Goal: Transaction & Acquisition: Purchase product/service

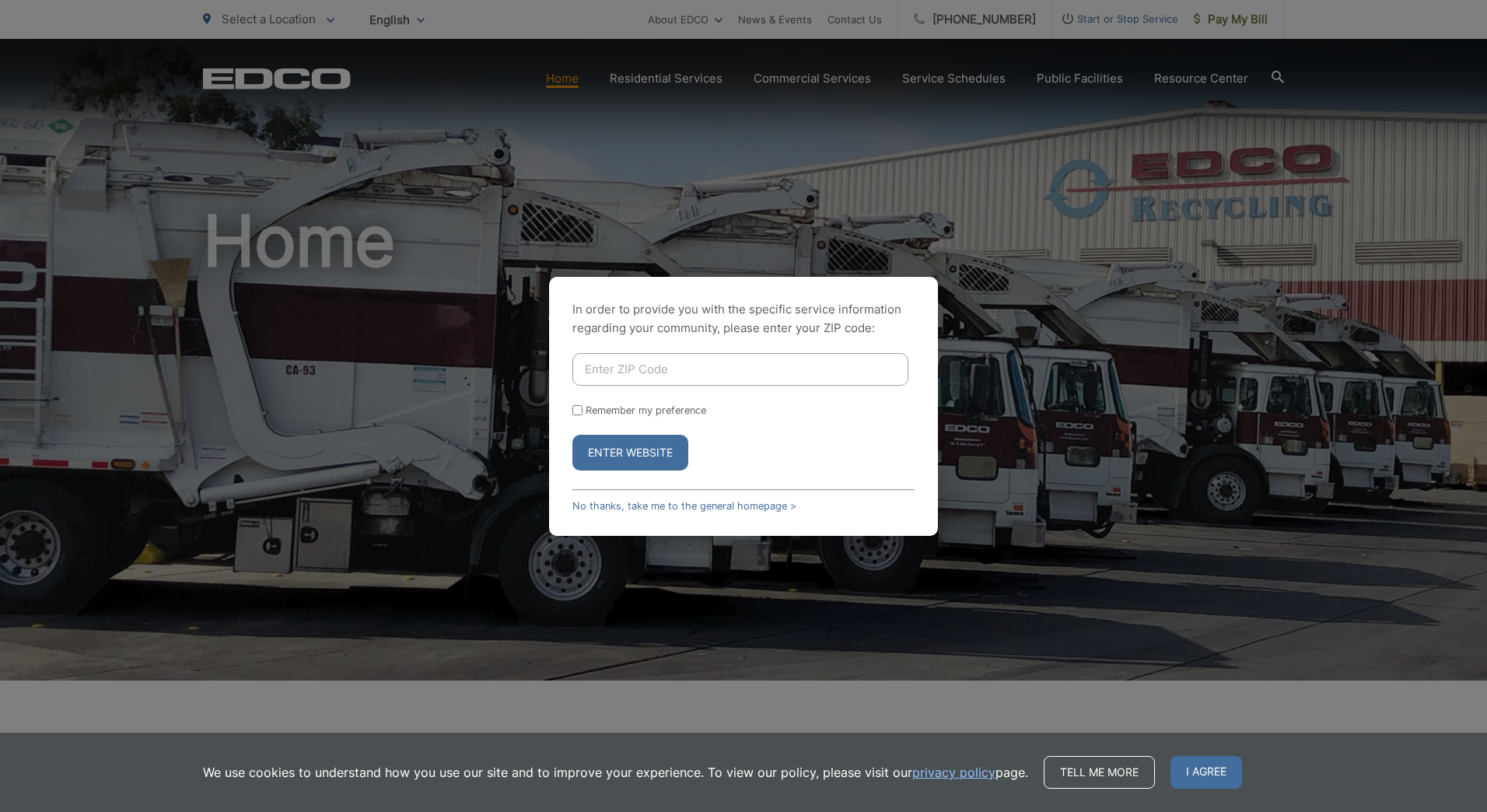
click at [634, 370] on input "Enter ZIP Code" at bounding box center [740, 369] width 336 height 33
click at [674, 452] on button "Enter Website" at bounding box center [630, 452] width 116 height 35
click at [617, 370] on input "Enter ZIP Code" at bounding box center [740, 369] width 336 height 33
type input "91977"
click at [574, 420] on form "91977 Remember my preference Enter Website" at bounding box center [743, 411] width 342 height 118
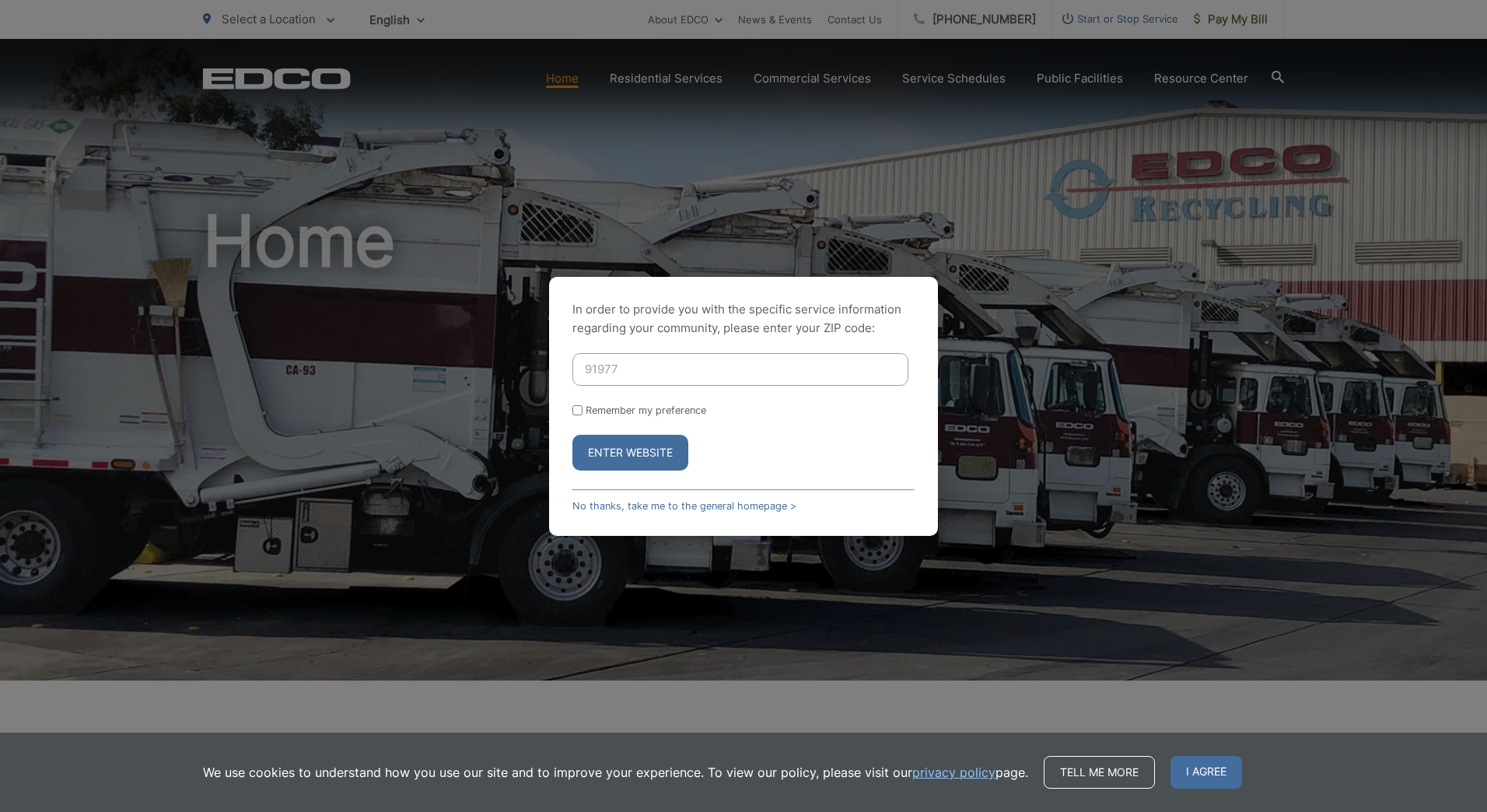
click at [578, 410] on input "Remember my preference" at bounding box center [577, 410] width 10 height 10
checkbox input "true"
drag, startPoint x: 627, startPoint y: 456, endPoint x: 782, endPoint y: 485, distance: 157.7
click at [626, 456] on button "Enter Website" at bounding box center [630, 452] width 116 height 35
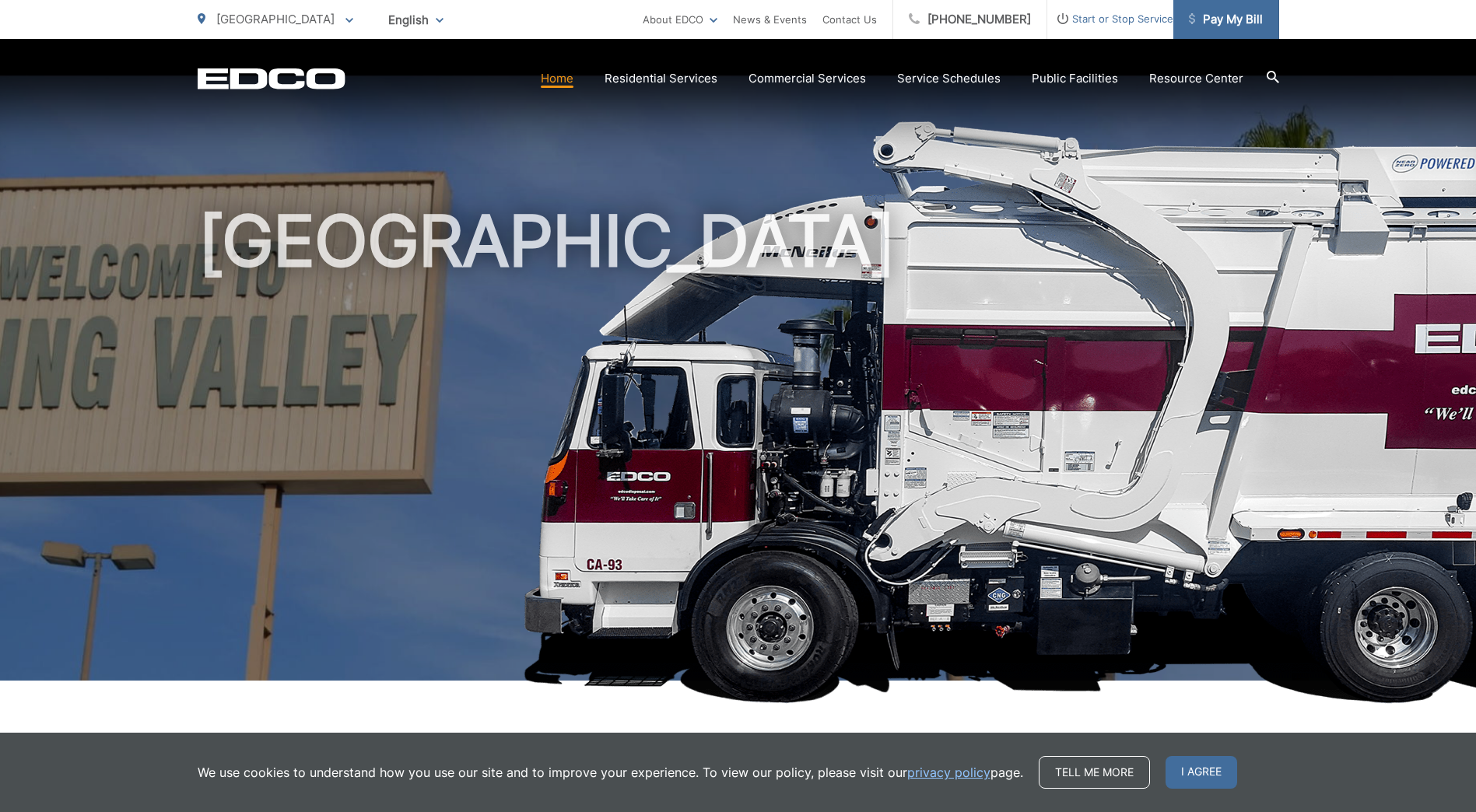
click at [1239, 16] on span "Pay My Bill" at bounding box center [1226, 19] width 74 height 19
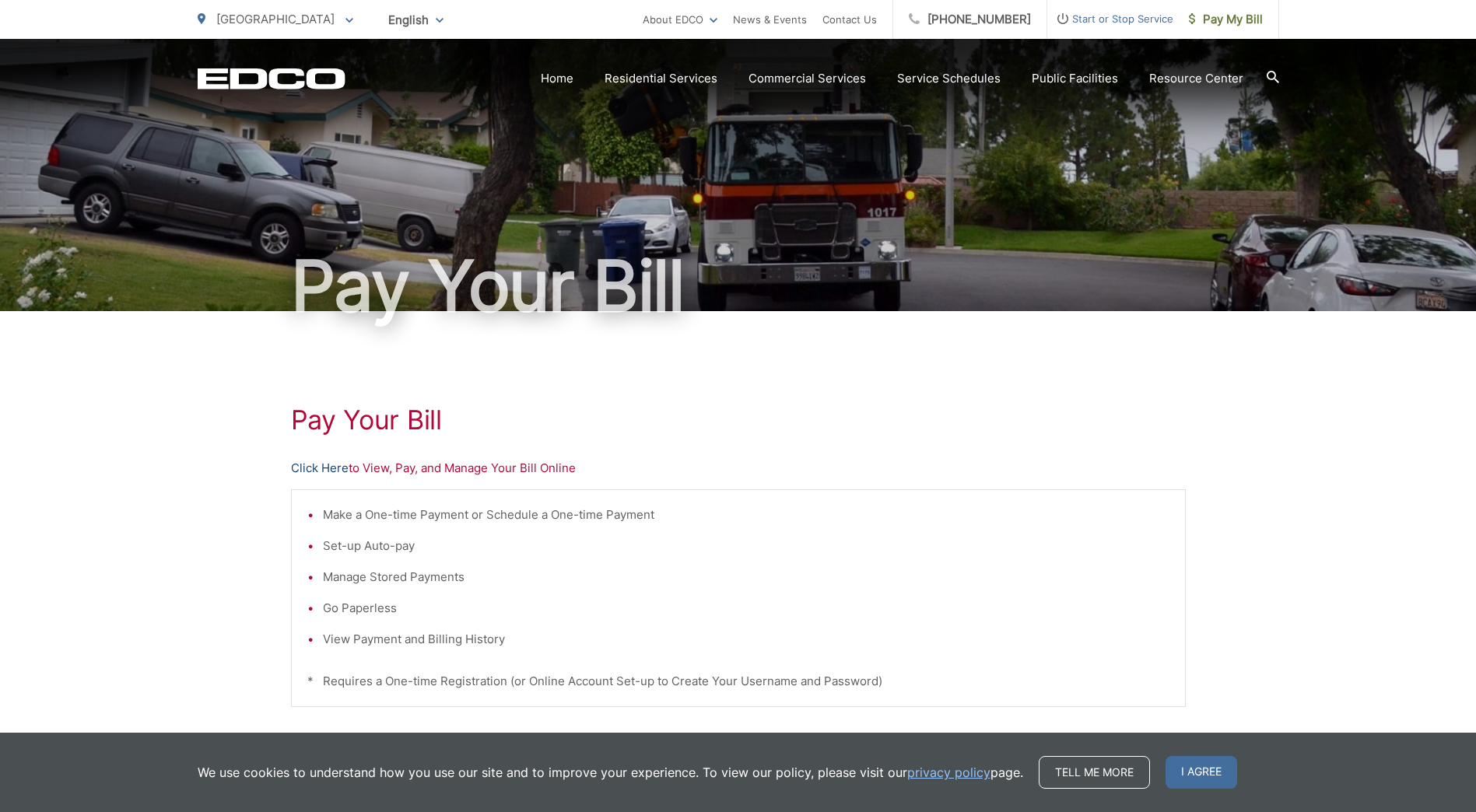
click at [321, 466] on link "Click Here" at bounding box center [319, 468] width 58 height 19
